Goal: Task Accomplishment & Management: Manage account settings

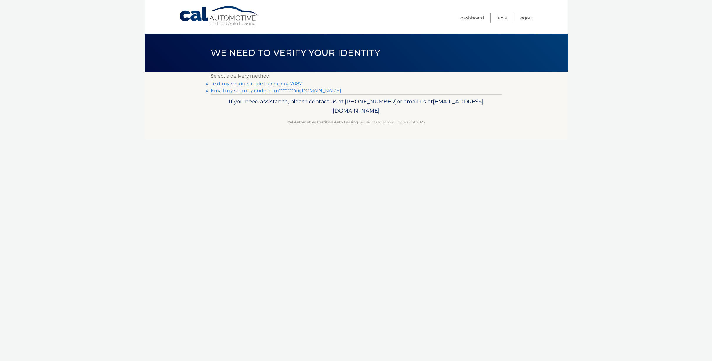
click at [265, 84] on link "Text my security code to xxx-xxx-7087" at bounding box center [256, 84] width 91 height 6
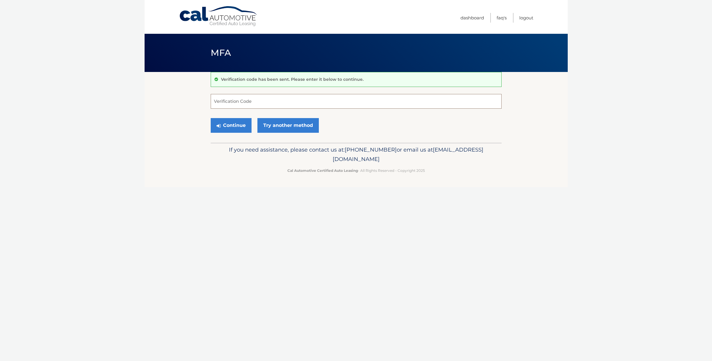
click at [254, 101] on input "Verification Code" at bounding box center [356, 101] width 291 height 15
paste input "671611"
type input "671611"
click at [225, 124] on button "Continue" at bounding box center [231, 125] width 41 height 15
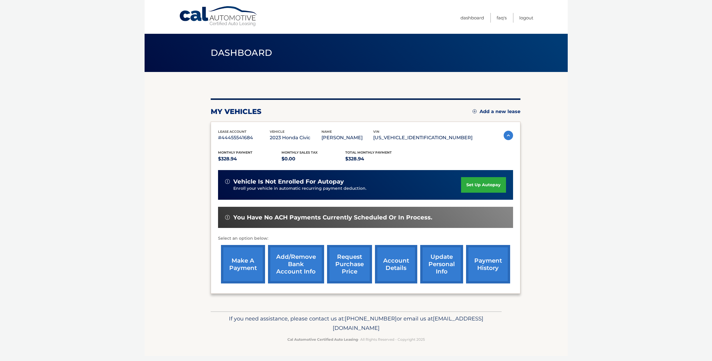
click at [232, 263] on link "make a payment" at bounding box center [243, 264] width 44 height 39
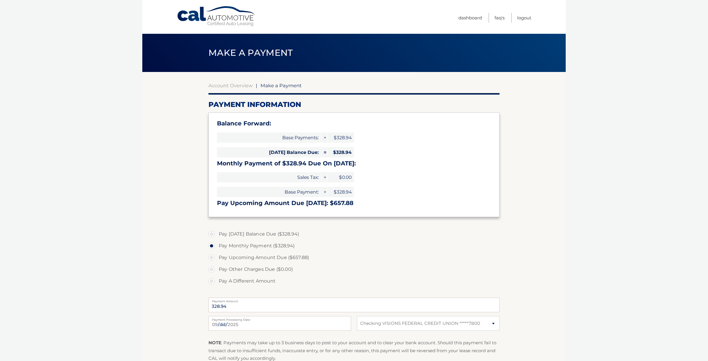
select select "NjE2MmJhNDktZTk4YS00MWY0LWJlOTAtYWYzZTc4NmYwNzZm"
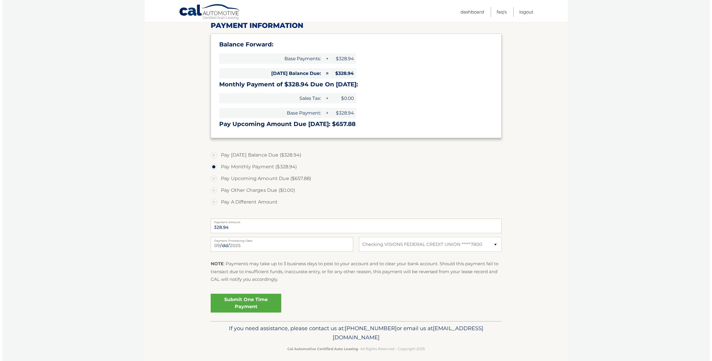
scroll to position [84, 0]
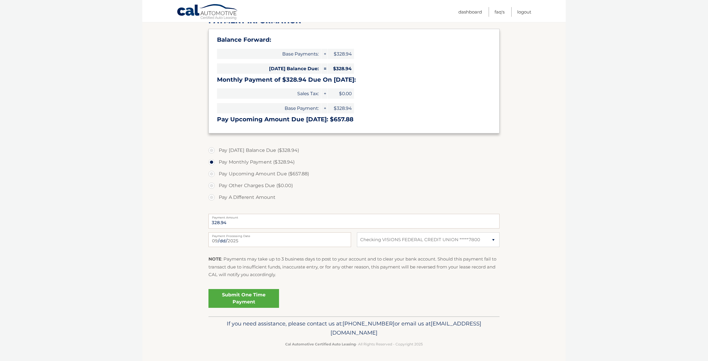
click at [240, 295] on link "Submit One Time Payment" at bounding box center [243, 298] width 71 height 19
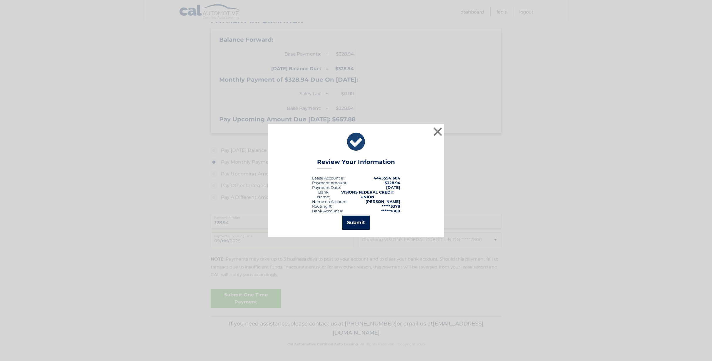
click at [356, 221] on button "Submit" at bounding box center [355, 223] width 27 height 14
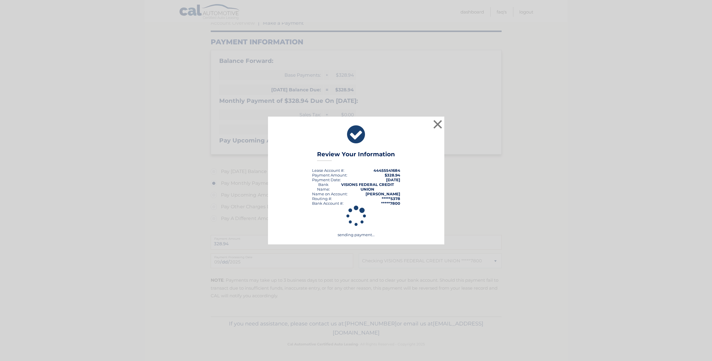
scroll to position [63, 0]
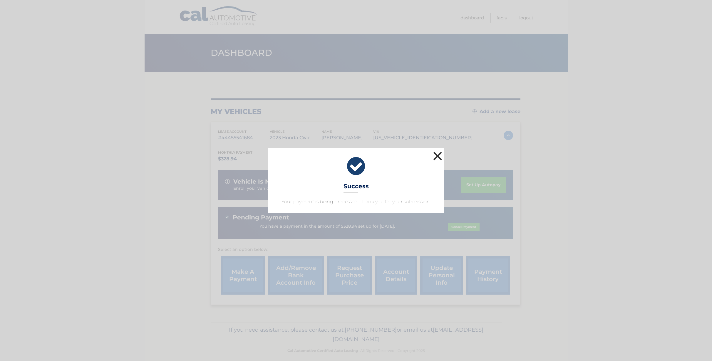
click at [437, 155] on button "×" at bounding box center [438, 156] width 12 height 12
